Goal: Task Accomplishment & Management: Use online tool/utility

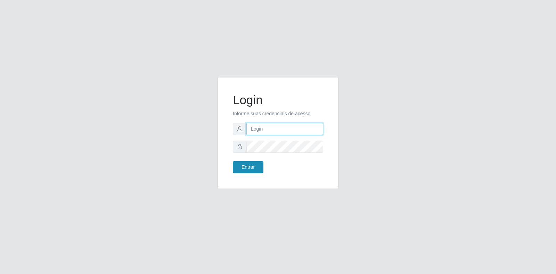
type input "[EMAIL_ADDRESS][PERSON_NAME][DOMAIN_NAME]"
click at [254, 167] on button "Entrar" at bounding box center [248, 167] width 31 height 12
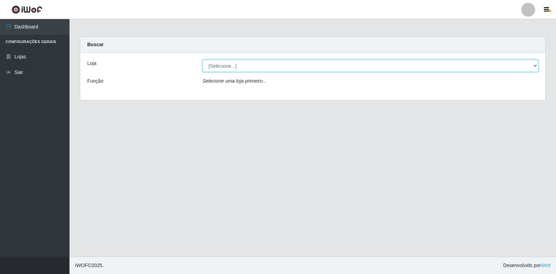
click at [239, 66] on select "[Selecione...] Atacado Vem - Loja 30 Laranjeiras Velha" at bounding box center [371, 66] width 336 height 12
select select "495"
click at [203, 60] on select "[Selecione...] Atacado Vem - Loja 30 Laranjeiras Velha" at bounding box center [371, 66] width 336 height 12
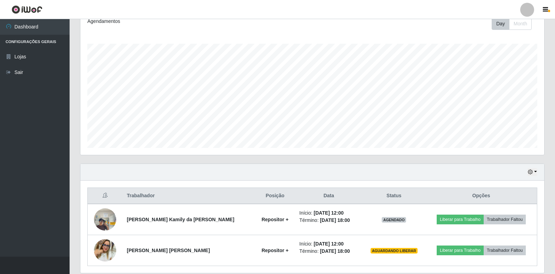
scroll to position [126, 0]
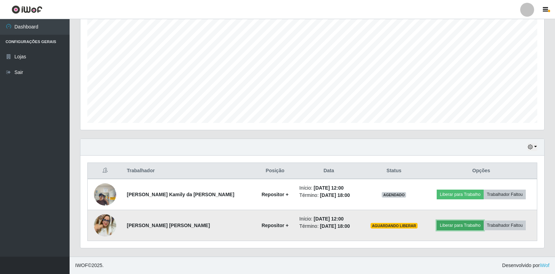
click at [450, 226] on button "Liberar para Trabalho" at bounding box center [459, 226] width 47 height 10
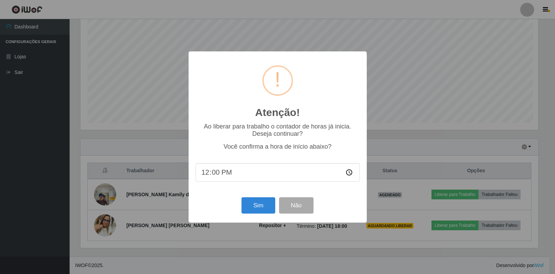
scroll to position [144, 459]
click at [270, 206] on button "Sim" at bounding box center [259, 206] width 34 height 16
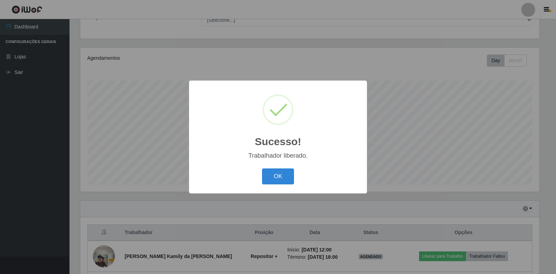
drag, startPoint x: 275, startPoint y: 178, endPoint x: 298, endPoint y: 177, distance: 23.7
click at [276, 177] on button "OK" at bounding box center [278, 177] width 32 height 16
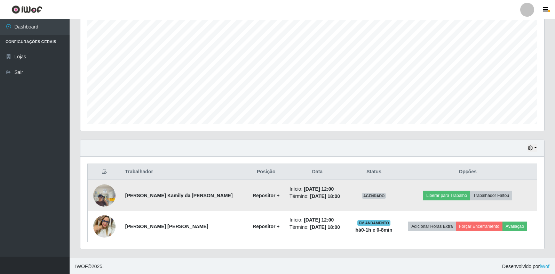
scroll to position [126, 0]
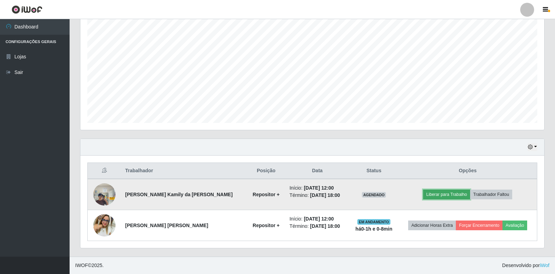
click at [429, 193] on button "Liberar para Trabalho" at bounding box center [446, 195] width 47 height 10
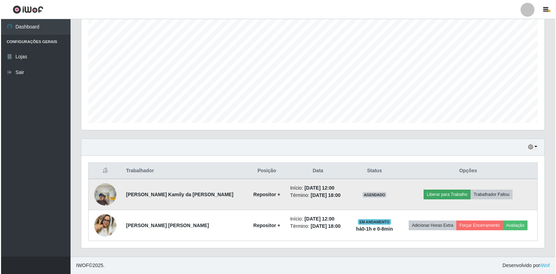
scroll to position [144, 459]
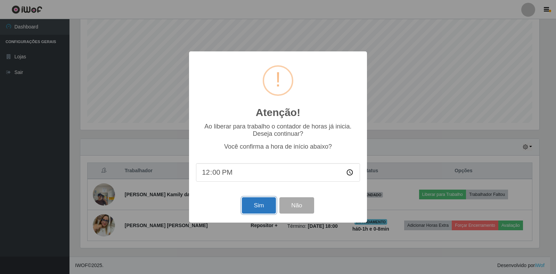
click at [263, 210] on button "Sim" at bounding box center [259, 206] width 34 height 16
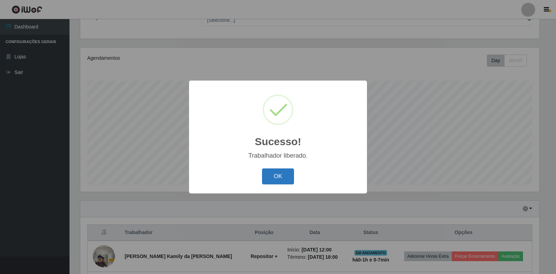
click at [286, 176] on button "OK" at bounding box center [278, 177] width 32 height 16
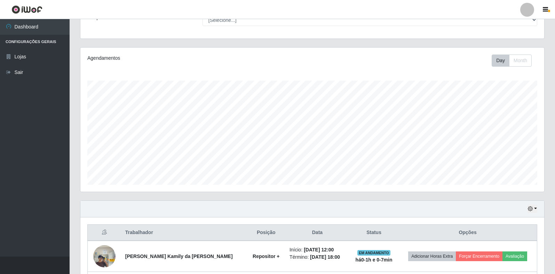
scroll to position [126, 0]
